Goal: Task Accomplishment & Management: Manage account settings

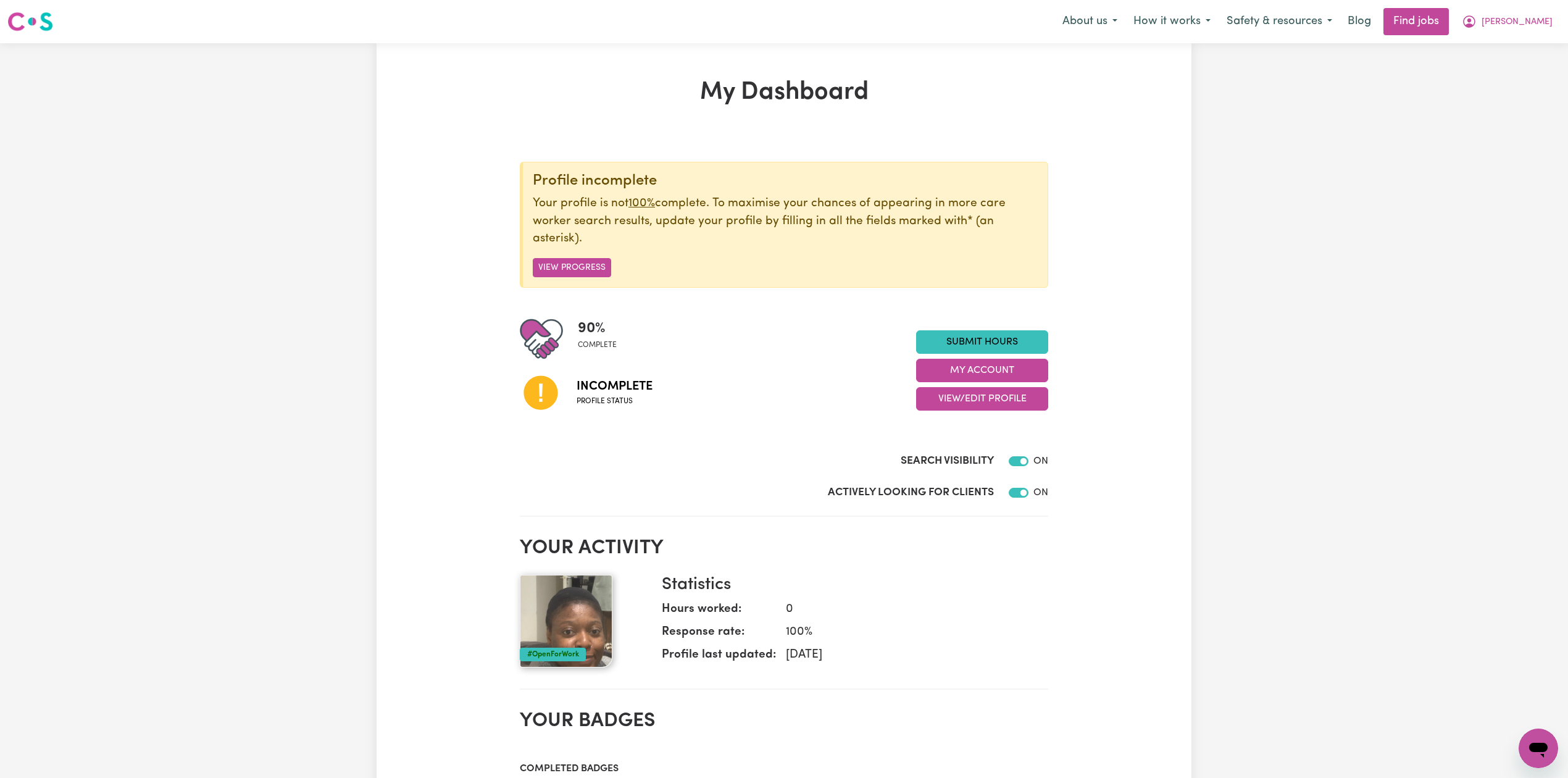
scroll to position [82, 0]
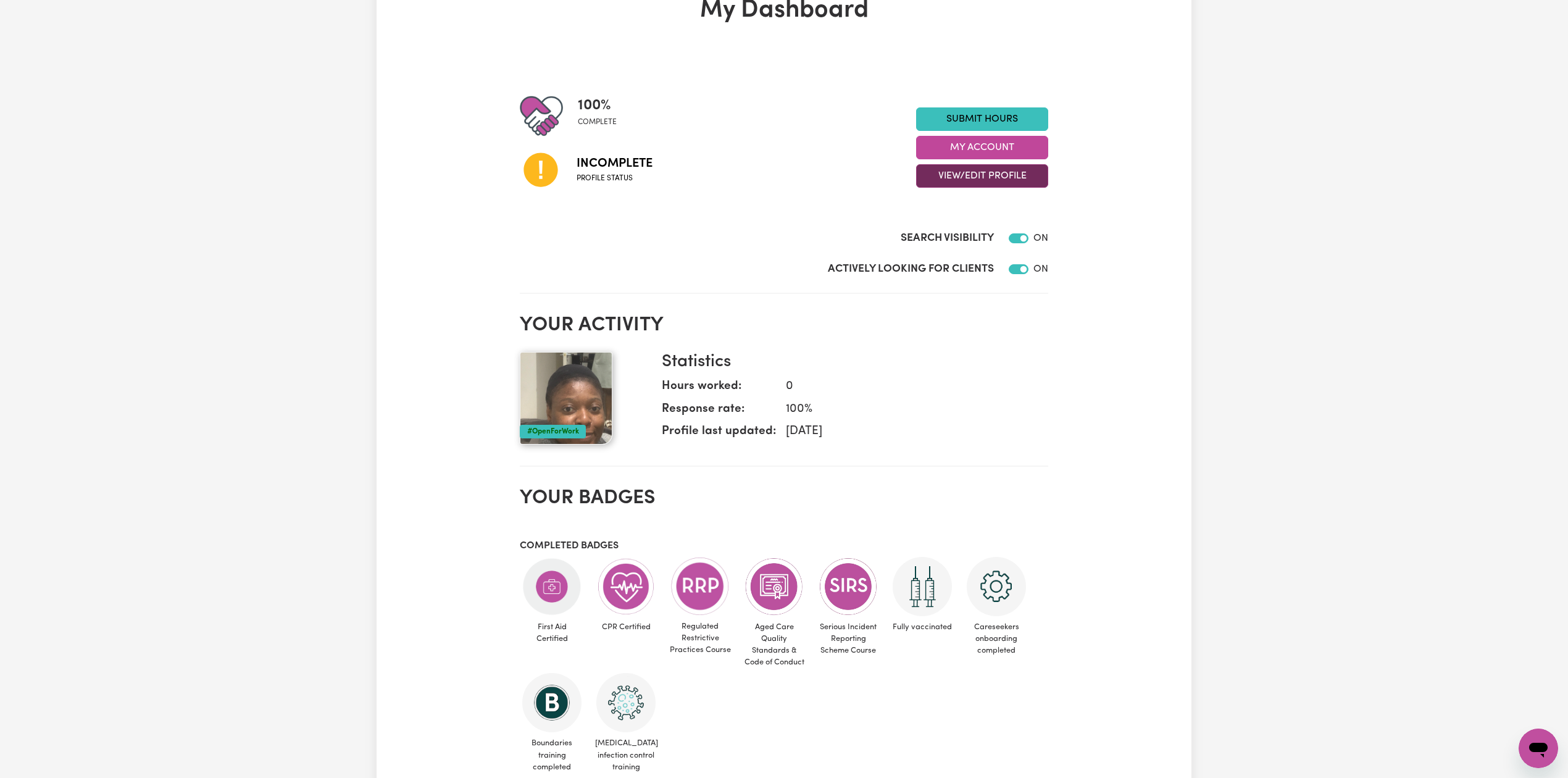
click at [961, 176] on button "View/Edit Profile" at bounding box center [982, 176] width 132 height 24
click at [941, 229] on link "Edit Profile" at bounding box center [974, 232] width 115 height 24
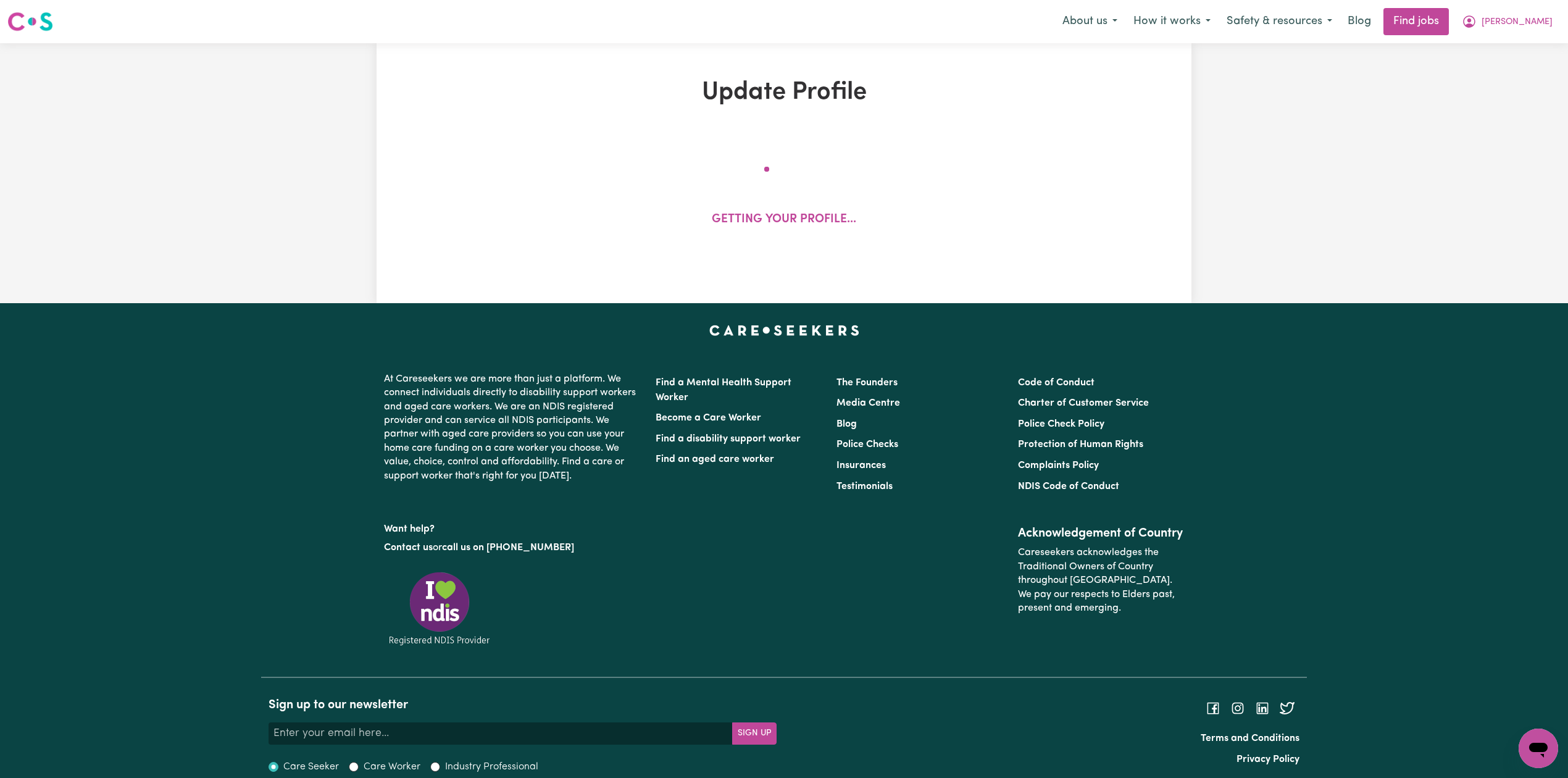
select select "[DEMOGRAPHIC_DATA]"
select select "Student Visa"
select select "Studying a healthcare related degree or qualification"
select select "37"
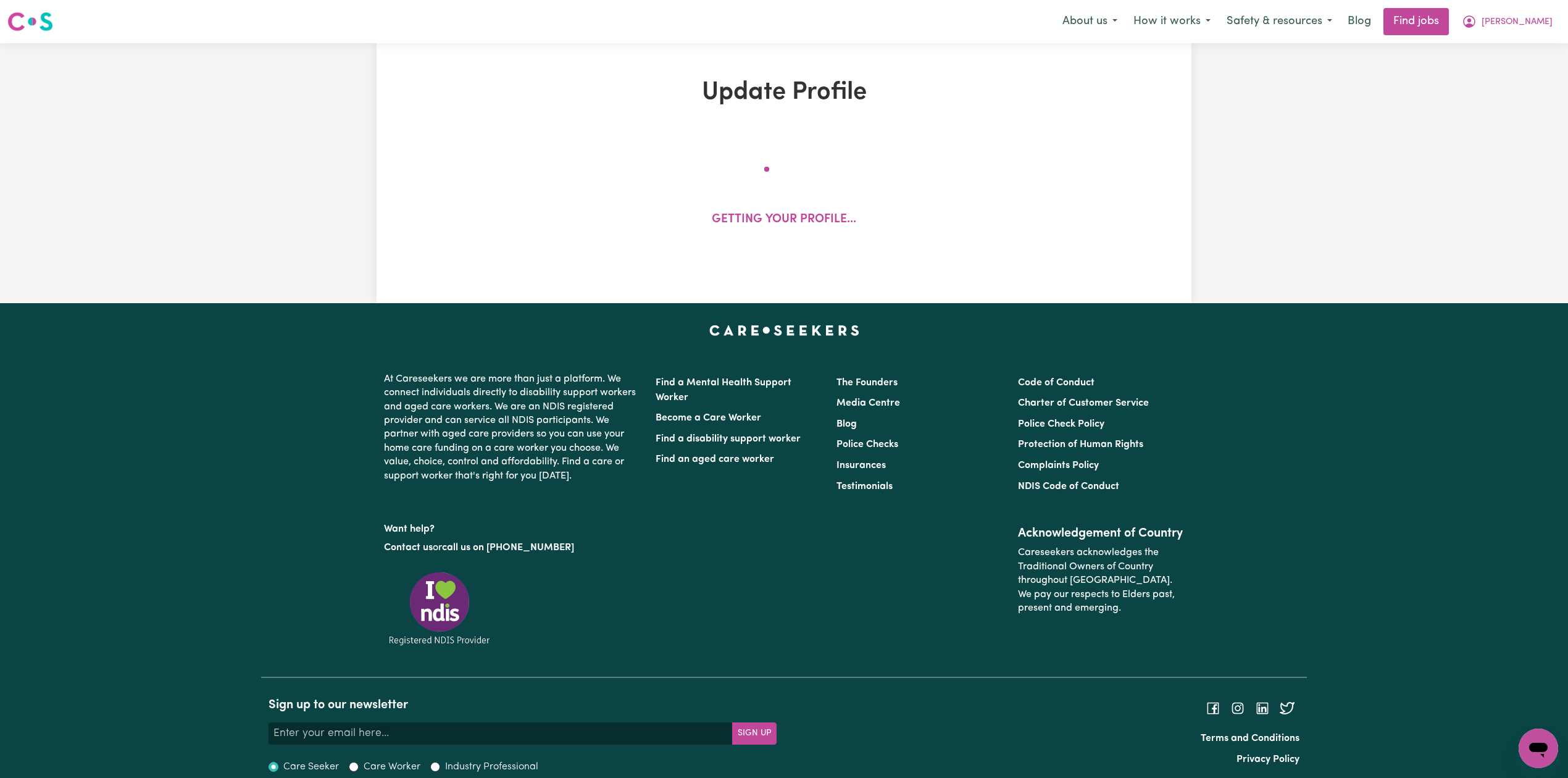
select select "37"
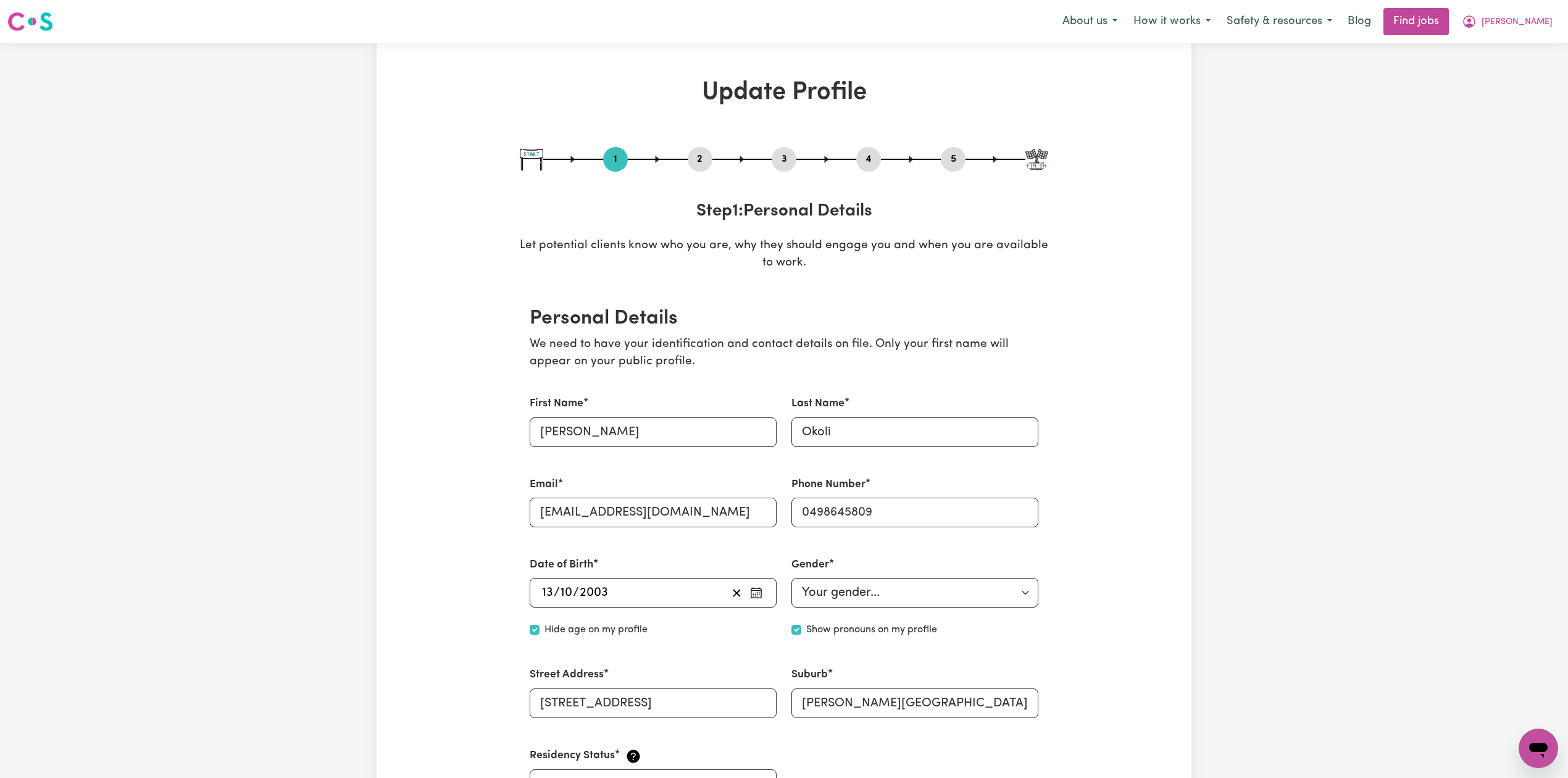
click at [699, 161] on button "2" at bounding box center [700, 159] width 24 height 16
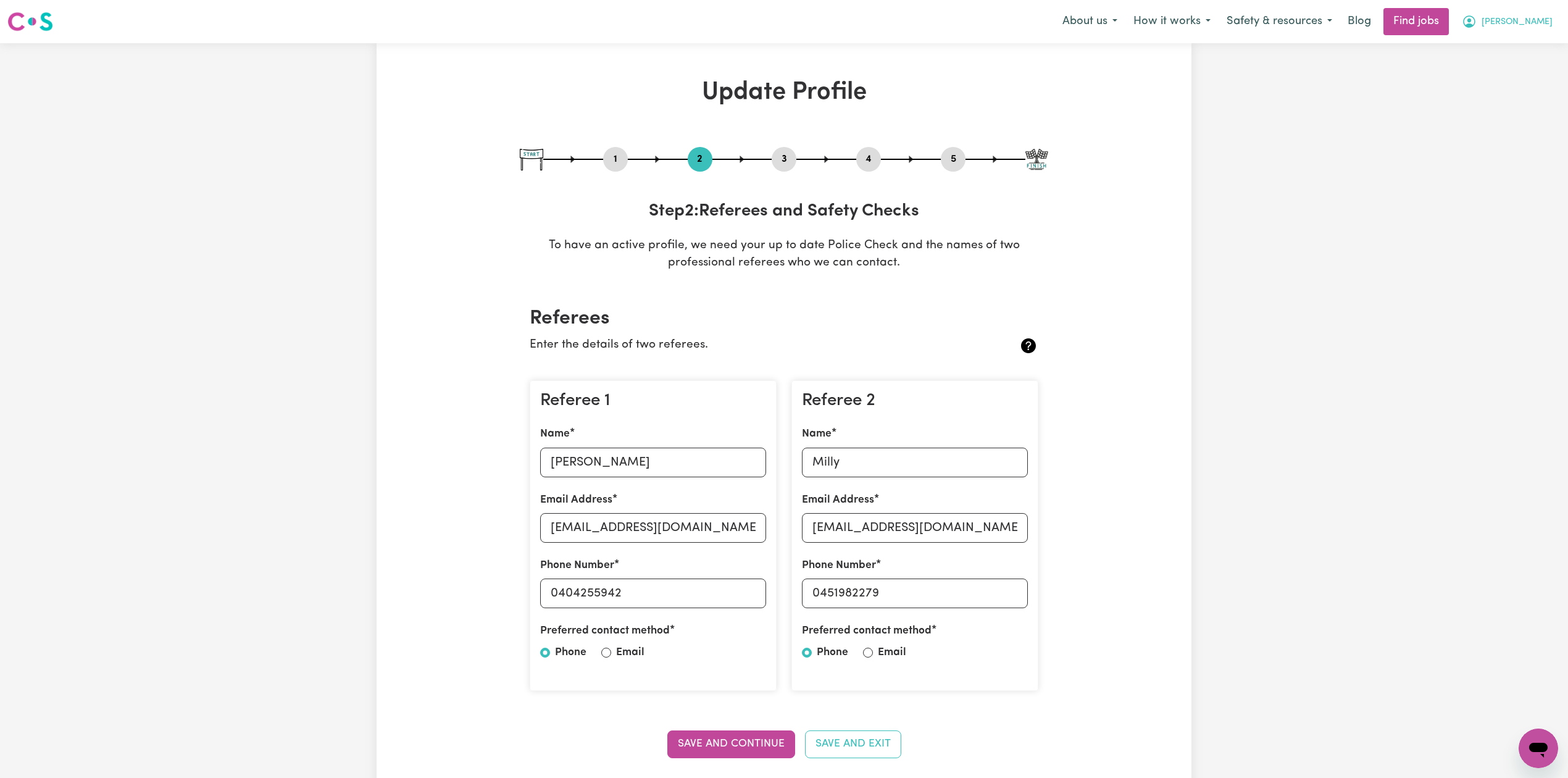
click at [1511, 34] on button "[PERSON_NAME]" at bounding box center [1507, 21] width 107 height 26
click at [1497, 90] on link "Logout" at bounding box center [1511, 94] width 97 height 24
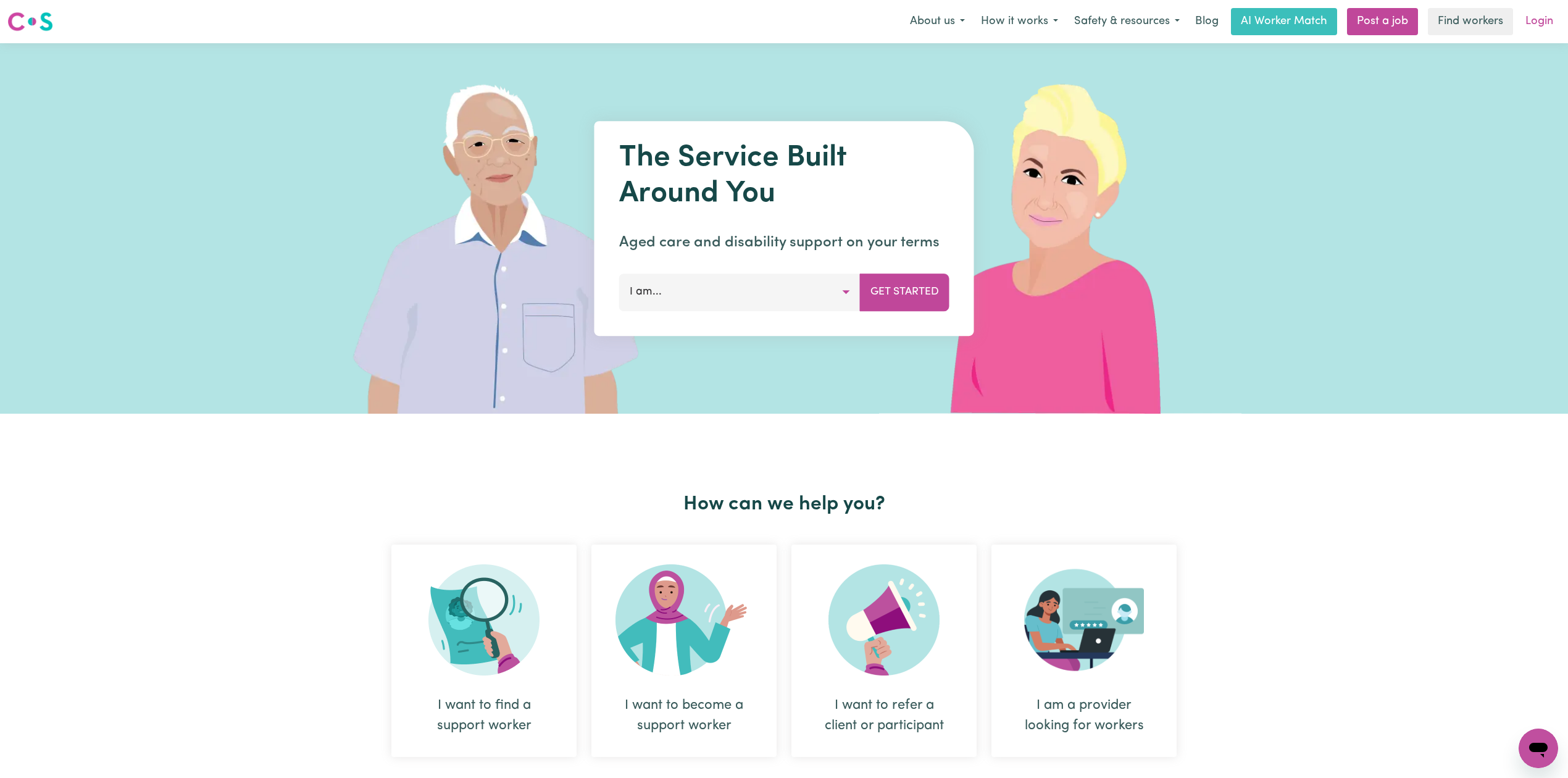
click at [1549, 18] on link "Login" at bounding box center [1539, 21] width 43 height 27
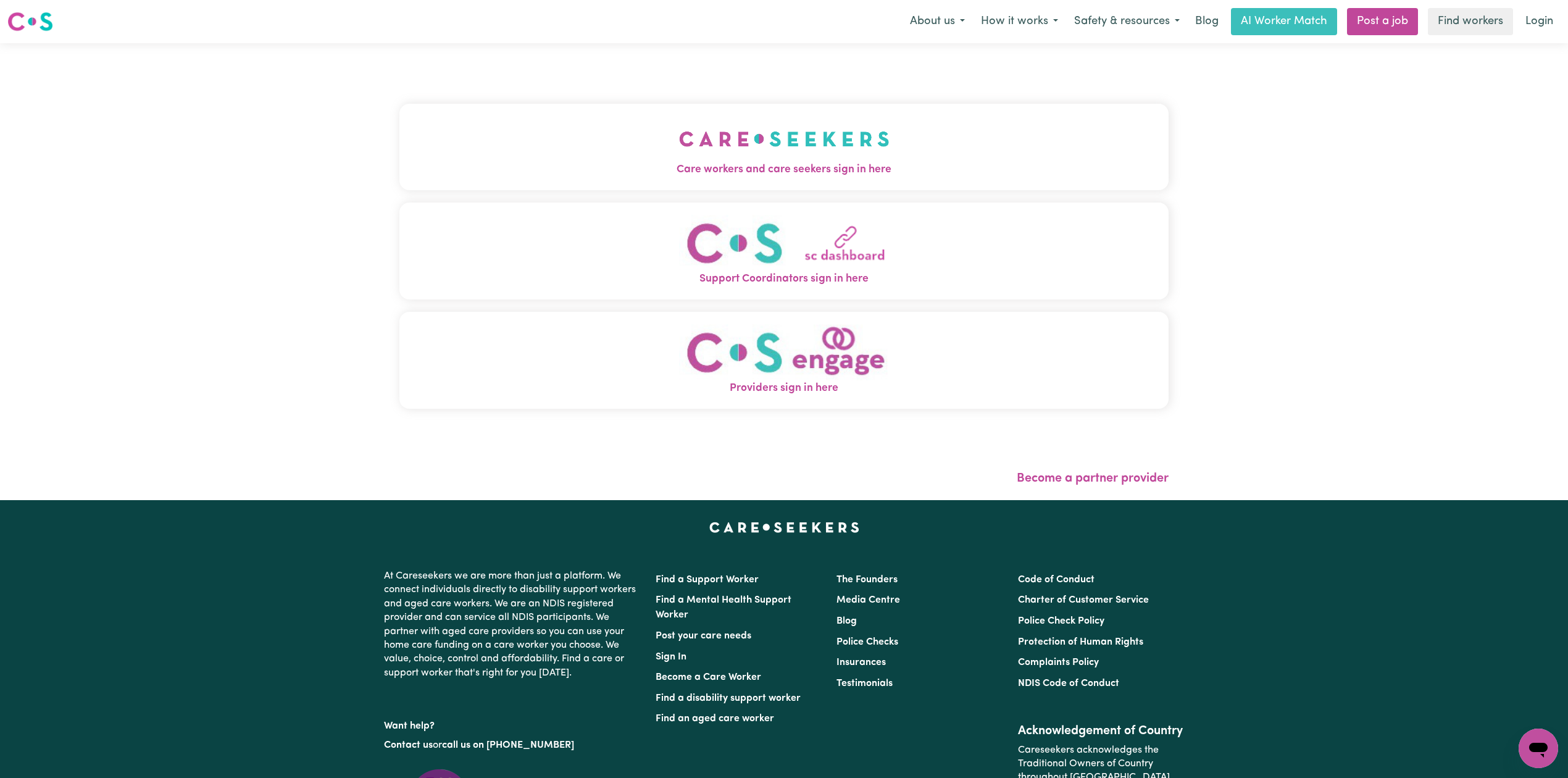
click at [476, 159] on button "Care workers and care seekers sign in here" at bounding box center [784, 147] width 769 height 87
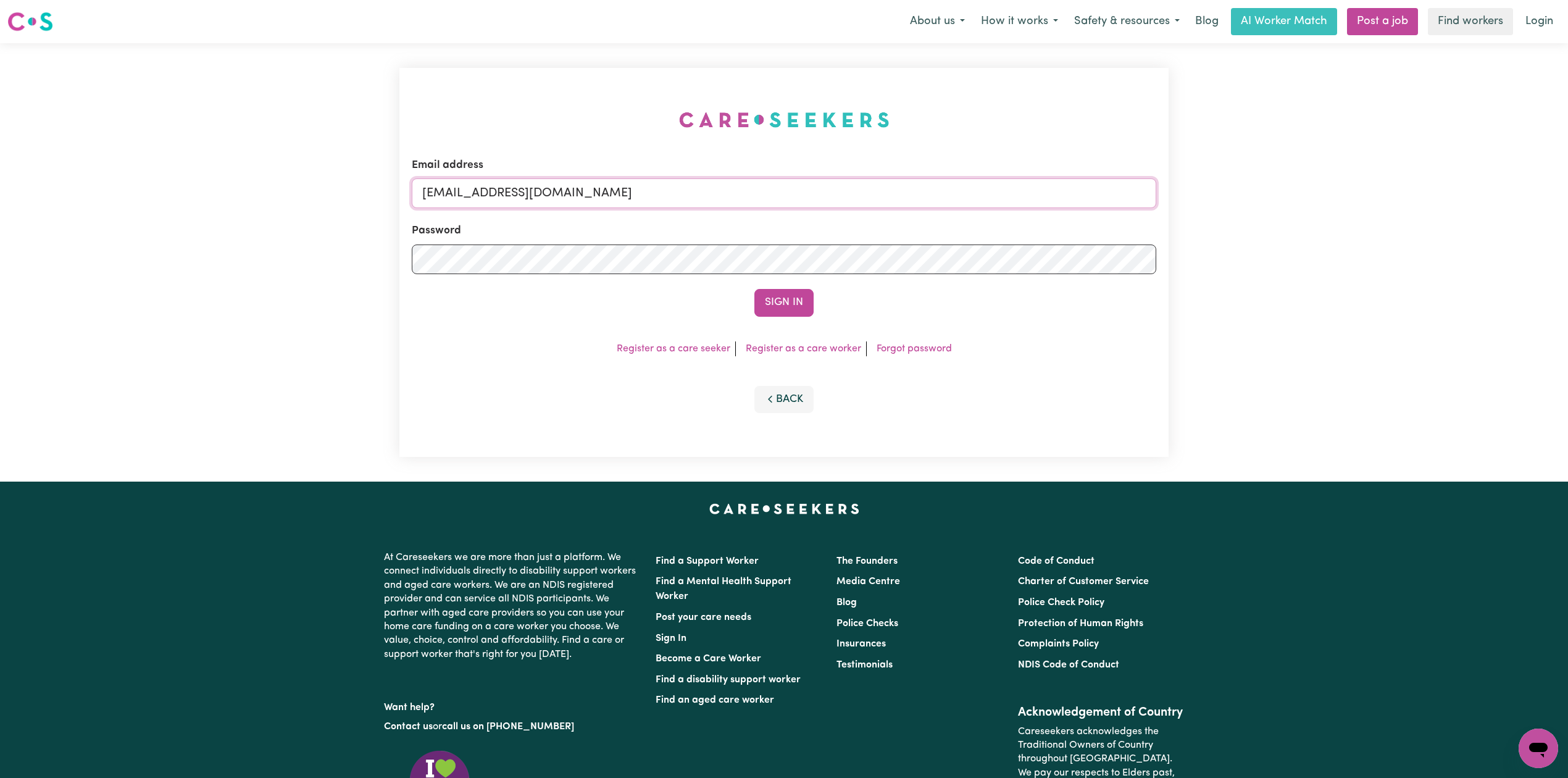
click at [509, 195] on input "[EMAIL_ADDRESS][DOMAIN_NAME]" at bounding box center [784, 193] width 744 height 29
drag, startPoint x: 485, startPoint y: 186, endPoint x: 833, endPoint y: 191, distance: 348.0
click at [838, 188] on input "Superuser~[EMAIL_ADDRESS][DOMAIN_NAME]" at bounding box center [784, 193] width 744 height 29
type input "Superuser~[PERSON_NAME][EMAIL_ADDRESS][DOMAIN_NAME]"
click at [774, 299] on button "Sign In" at bounding box center [784, 302] width 59 height 27
